Goal: Information Seeking & Learning: Compare options

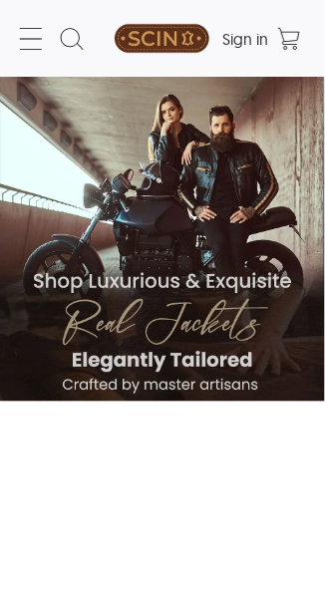
click at [44, 34] on icon at bounding box center [31, 39] width 32 height 32
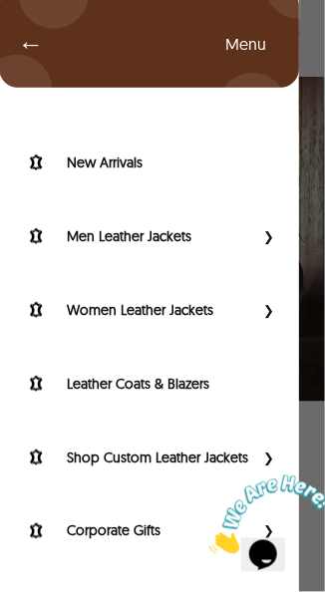
click at [253, 228] on span "Primary Side Menu" at bounding box center [266, 236] width 26 height 20
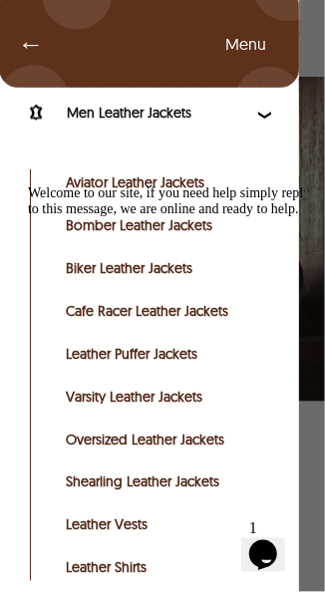
scroll to position [116, 0]
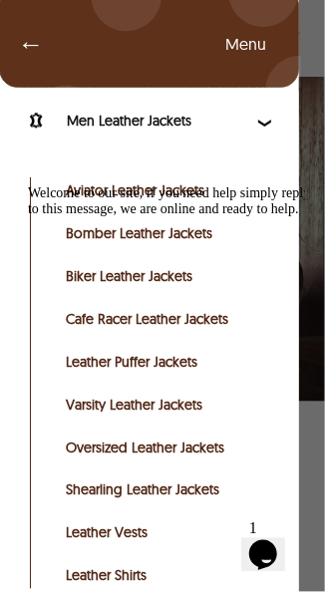
click at [197, 184] on div "Welcome to our site, if you need help simply reply to this message, we are onli…" at bounding box center [169, 200] width 285 height 32
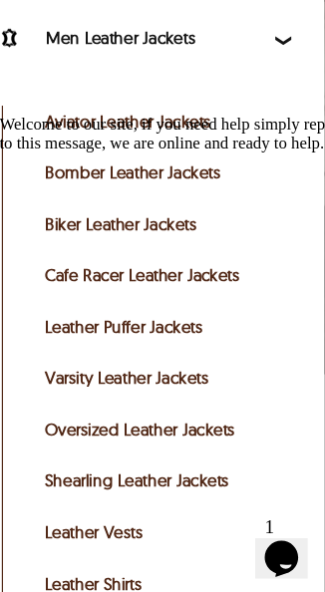
click at [155, 127] on div "Welcome to our site, if you need help simply reply to this message, we are onli…" at bounding box center [140, 130] width 285 height 32
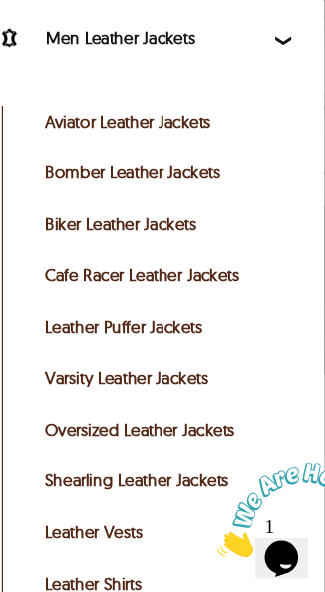
click at [167, 187] on link "Aviator Leather Jackets" at bounding box center [166, 190] width 200 height 20
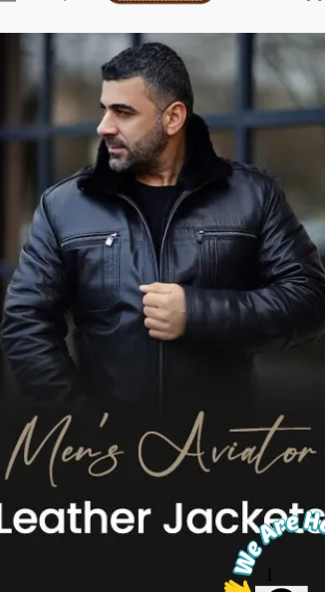
select select "********"
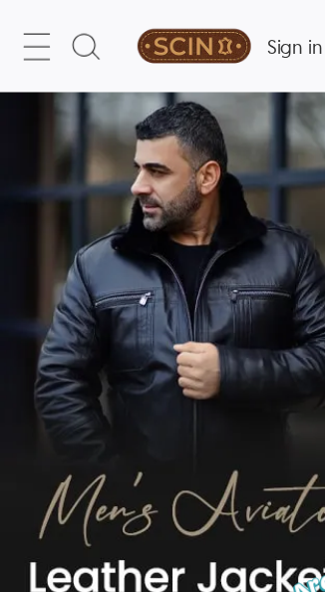
click at [43, 36] on icon at bounding box center [31, 39] width 32 height 32
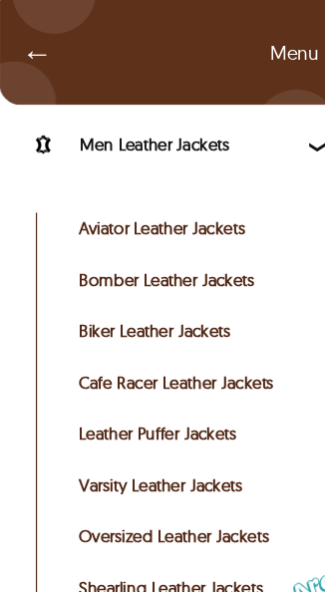
click at [220, 326] on link "Cafe Racer Leather Jackets" at bounding box center [166, 319] width 200 height 20
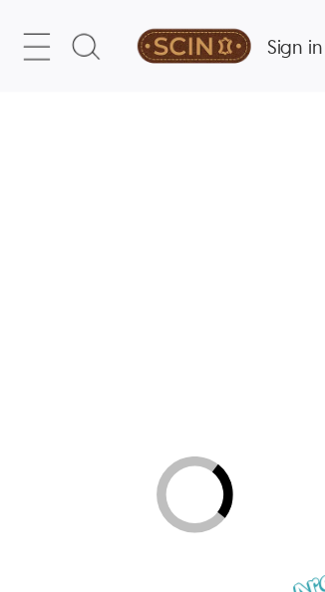
select select "********"
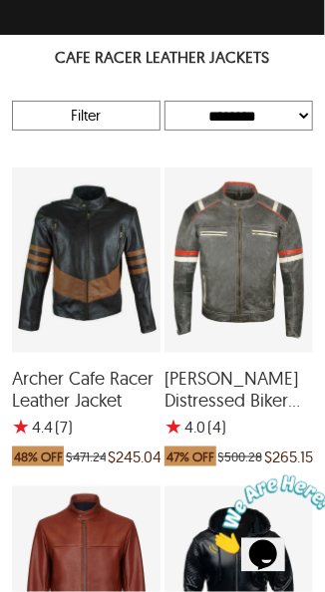
scroll to position [518, 0]
click at [208, 539] on icon "Close" at bounding box center [208, 547] width 0 height 17
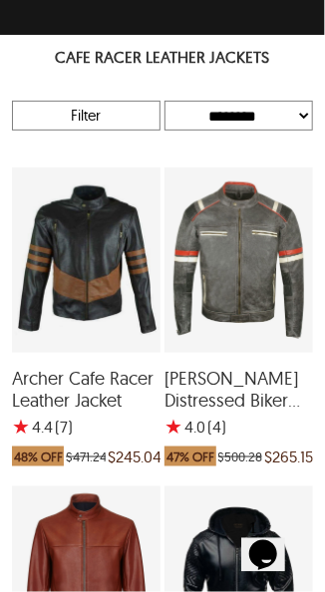
click at [285, 511] on div "Jack Cafe Racer Leather Jacket with a 4.333333333333333 Star Rating 6 Product R…" at bounding box center [238, 579] width 149 height 185
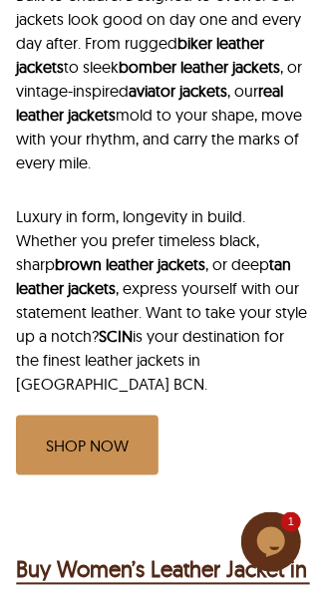
scroll to position [886, 0]
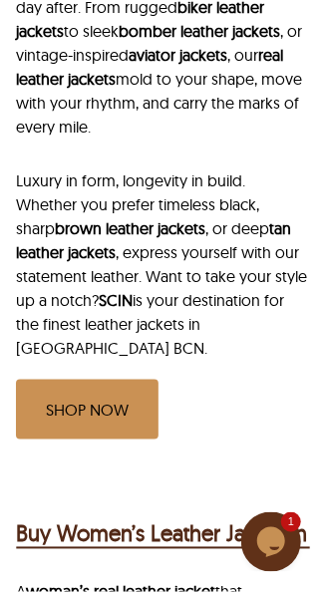
click at [88, 380] on link "SHOP NOW" at bounding box center [87, 410] width 143 height 60
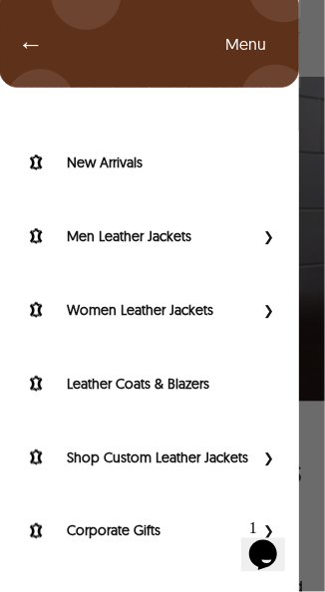
click at [253, 315] on span "Primary Side Menu" at bounding box center [266, 310] width 26 height 20
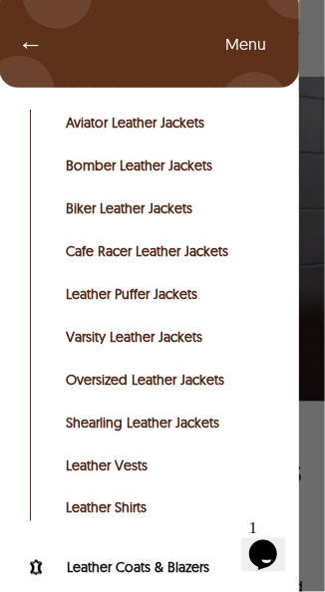
scroll to position [257, 0]
click at [201, 384] on link "Oversized Leather Jackets" at bounding box center [166, 380] width 200 height 20
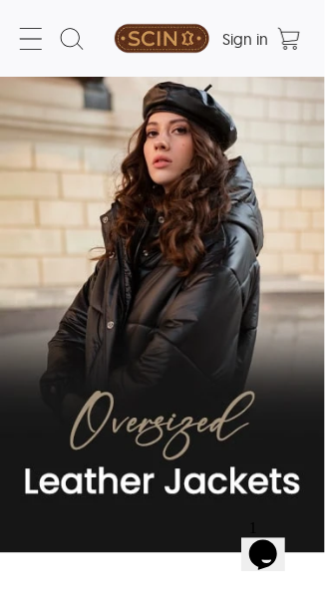
select select "********"
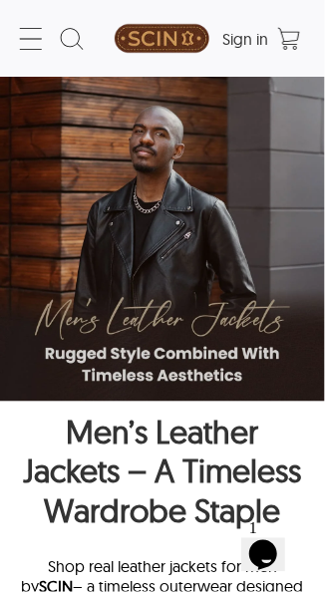
click at [37, 28] on icon at bounding box center [31, 39] width 32 height 32
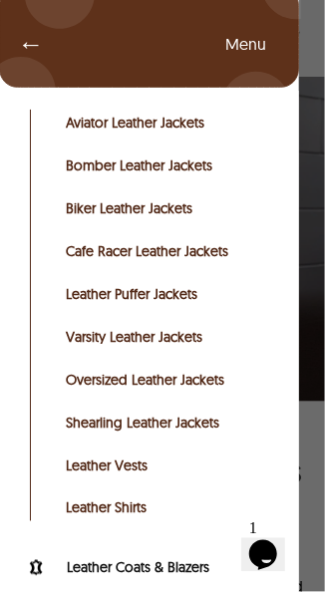
click at [191, 330] on link "Varsity Leather Jackets" at bounding box center [166, 337] width 200 height 20
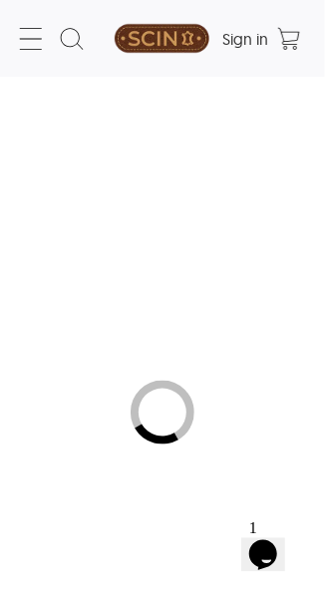
select select "********"
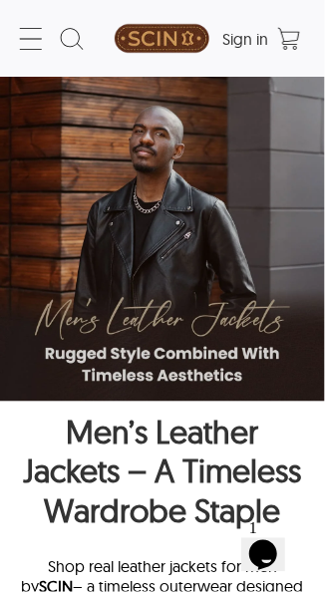
click at [38, 37] on icon at bounding box center [31, 39] width 32 height 32
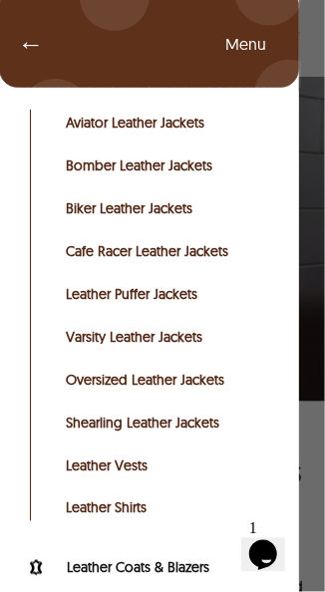
click at [213, 248] on link "Cafe Racer Leather Jackets" at bounding box center [166, 251] width 200 height 20
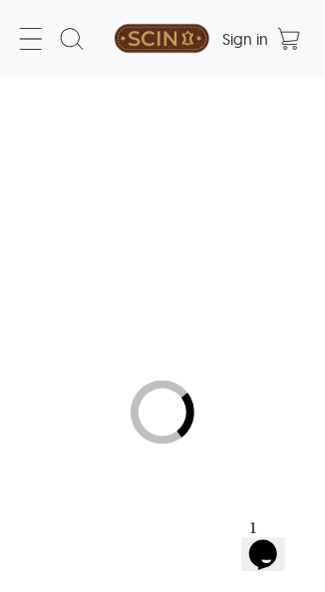
select select "********"
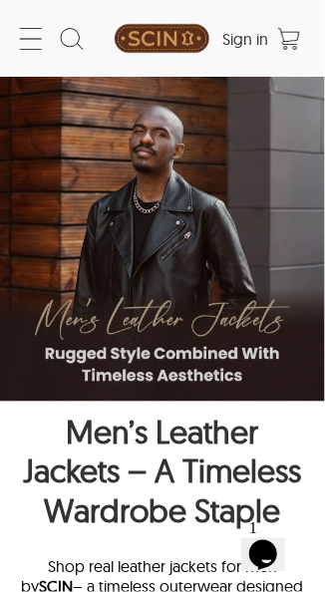
click at [29, 33] on icon at bounding box center [31, 39] width 32 height 32
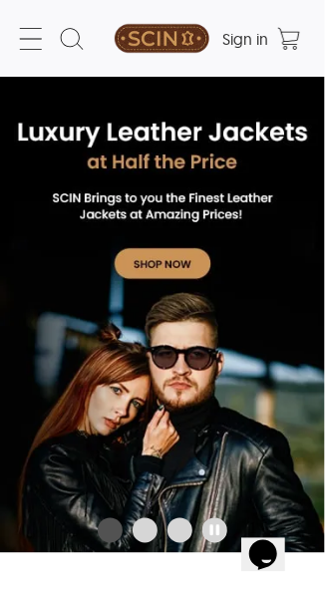
click at [26, 23] on icon at bounding box center [31, 39] width 32 height 32
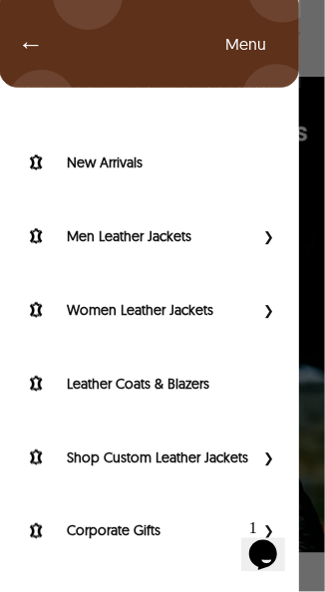
click at [253, 303] on span "Primary Side Menu" at bounding box center [266, 310] width 26 height 20
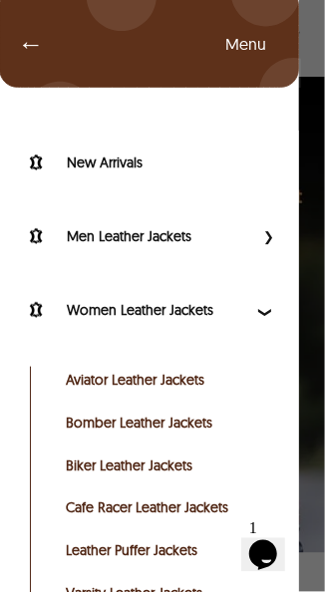
click at [187, 505] on link "Cafe Racer Leather Jackets" at bounding box center [166, 508] width 200 height 20
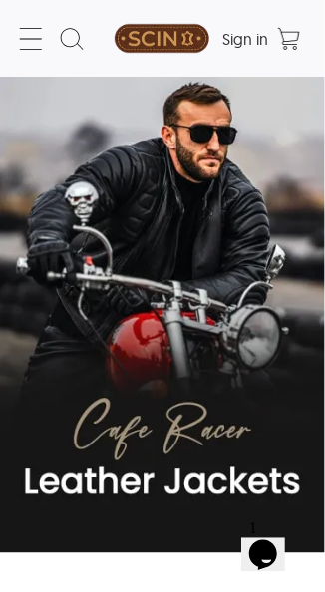
select select "********"
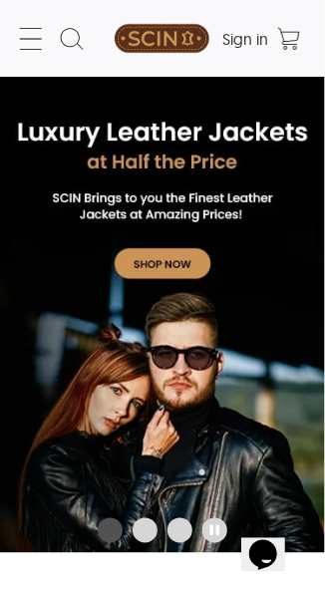
click at [42, 39] on icon at bounding box center [31, 39] width 32 height 32
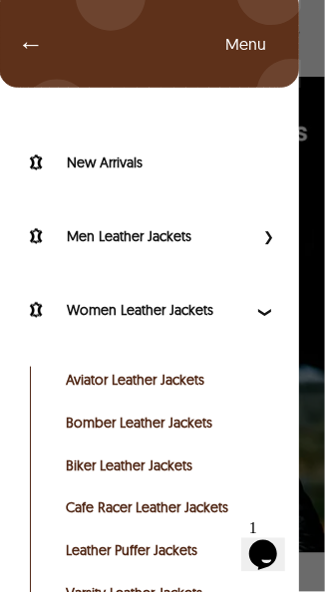
click at [256, 316] on span "Primary Side Menu" at bounding box center [266, 310] width 26 height 20
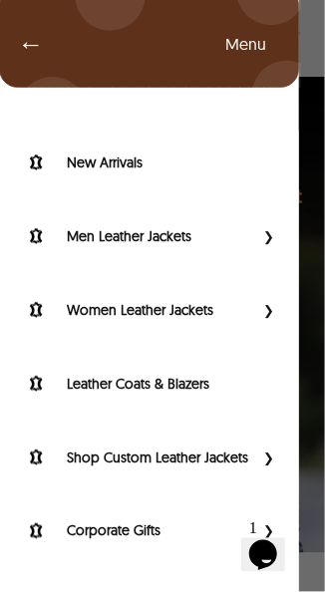
click at [258, 307] on span "Primary Side Menu" at bounding box center [266, 310] width 26 height 20
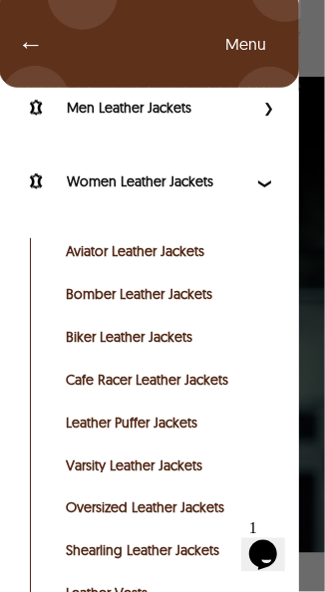
scroll to position [128, 0]
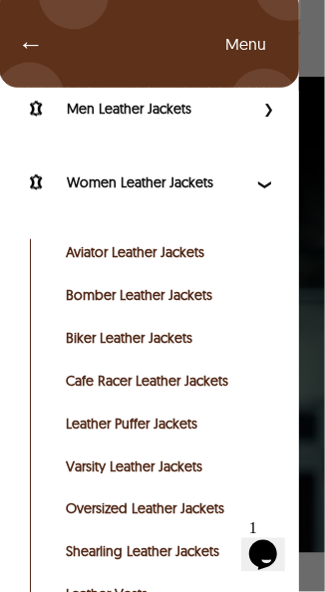
click at [180, 335] on link "Biker Leather Jackets" at bounding box center [166, 338] width 200 height 20
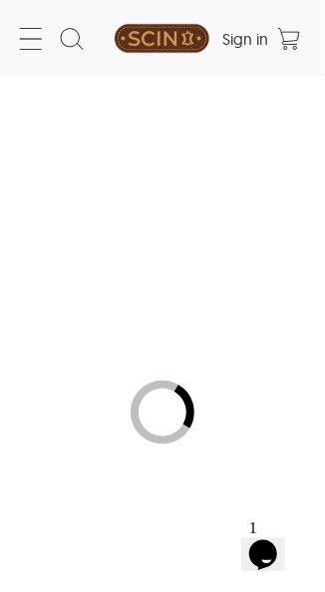
select select "********"
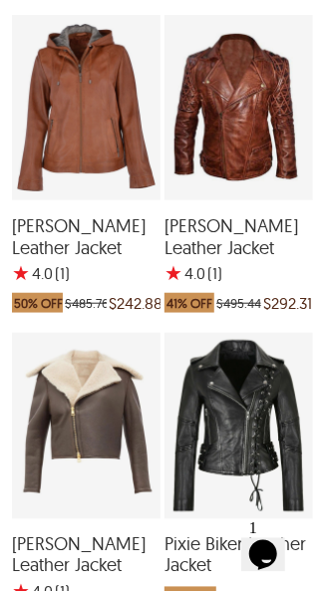
scroll to position [1929, 0]
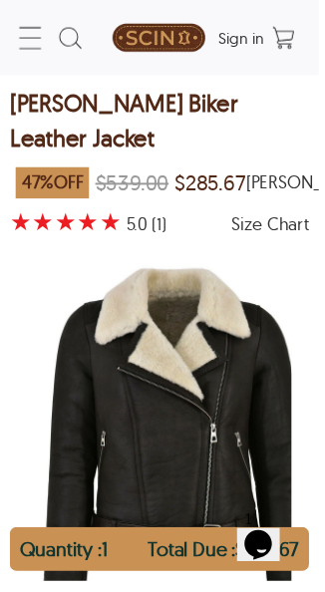
select select "********"
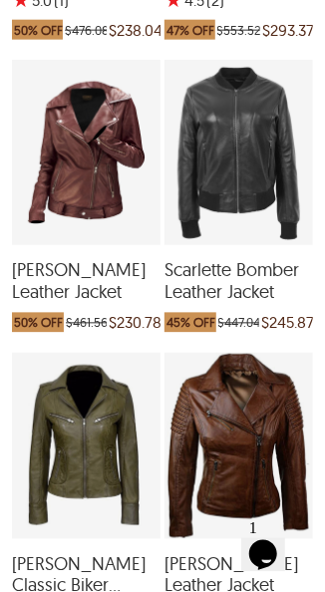
scroll to position [1929, 0]
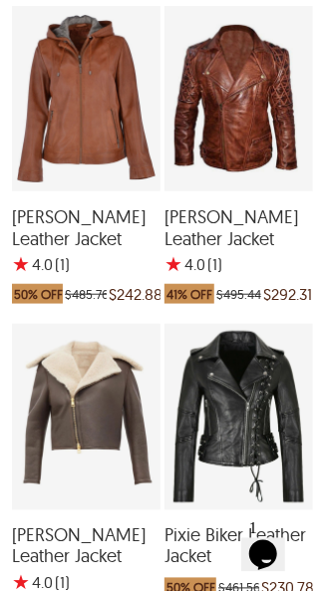
click at [259, 132] on div "Greta Biker Leather Jacket with a 4 Star Rating 1 Product Review which was at a…" at bounding box center [238, 98] width 149 height 185
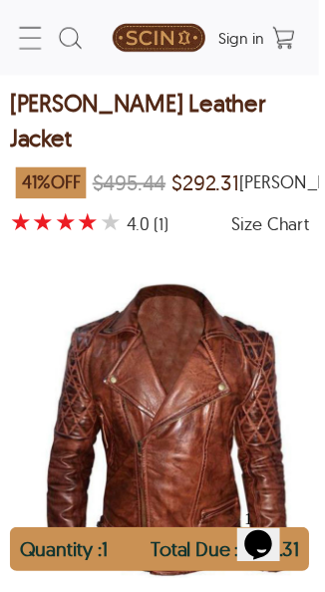
select select "********"
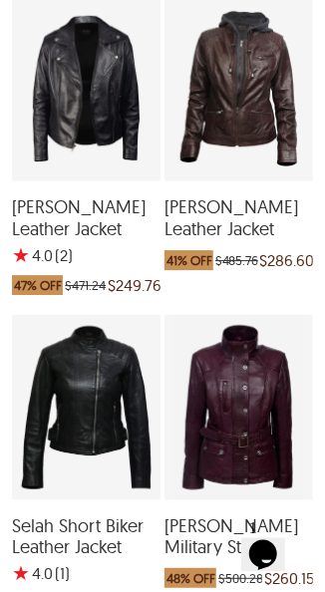
scroll to position [3509, 0]
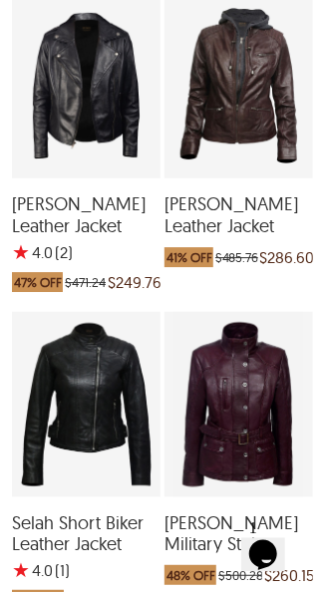
click at [267, 402] on div "Nicole Military Style Leather Jacket which was at a price of $500.28, now after…" at bounding box center [238, 404] width 149 height 185
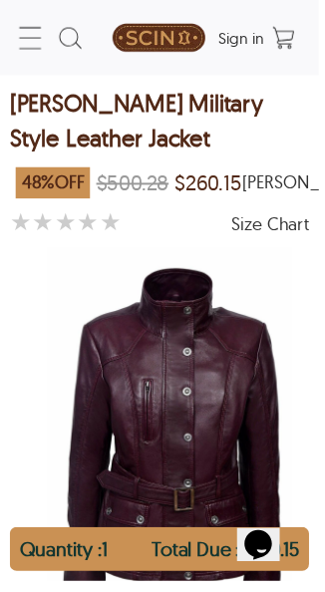
click at [238, 380] on img "Military Style Cherry plum Slim Fit Leather Jacket by SCIN" at bounding box center [177, 439] width 299 height 374
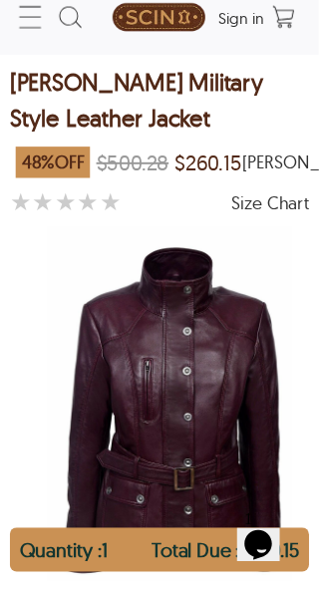
scroll to position [22, 0]
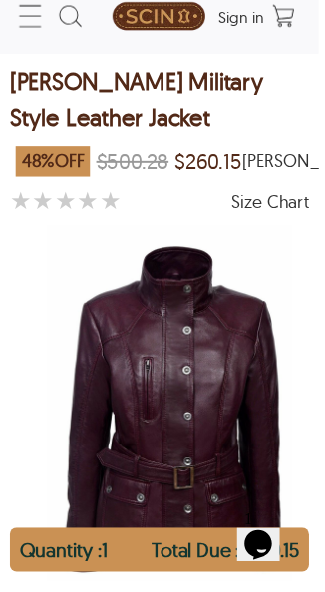
select select "********"
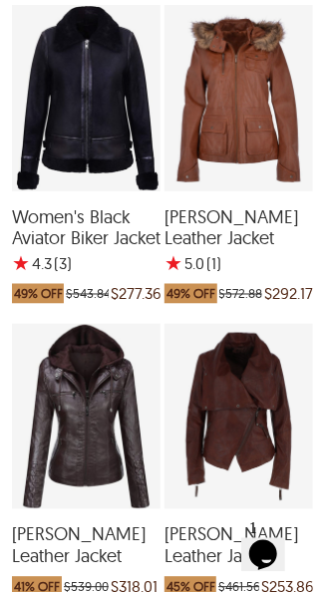
scroll to position [5042, 0]
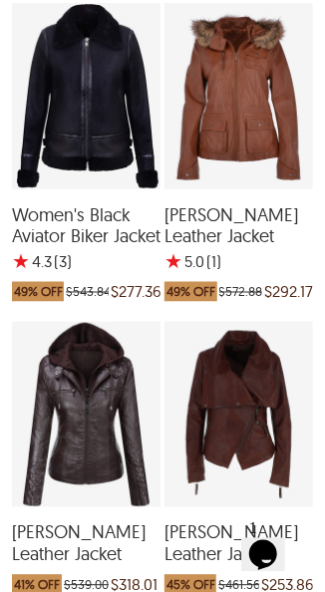
click at [88, 418] on div "Emmie Biker Leather Jacket which was at a price of $539.00, now after discount …" at bounding box center [86, 414] width 149 height 185
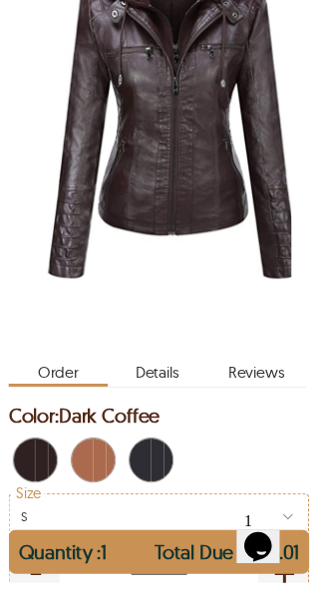
scroll to position [342, 0]
click at [167, 446] on span "Black" at bounding box center [171, 468] width 9 height 44
click at [103, 446] on span "Brown" at bounding box center [102, 468] width 13 height 44
click at [102, 446] on span "Brown" at bounding box center [102, 468] width 13 height 44
